Goal: Information Seeking & Learning: Check status

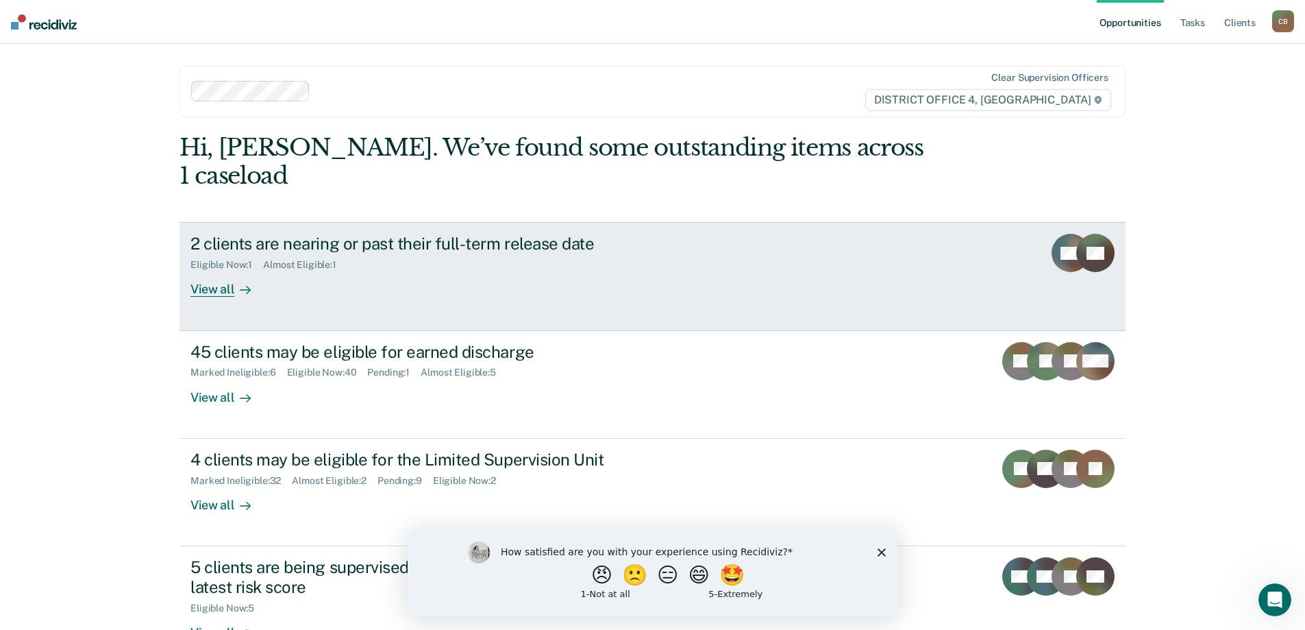
click at [628, 245] on div "2 clients are nearing or past their full-term release date Eligible Now : 1 Alm…" at bounding box center [447, 265] width 514 height 63
